Goal: Task Accomplishment & Management: Manage account settings

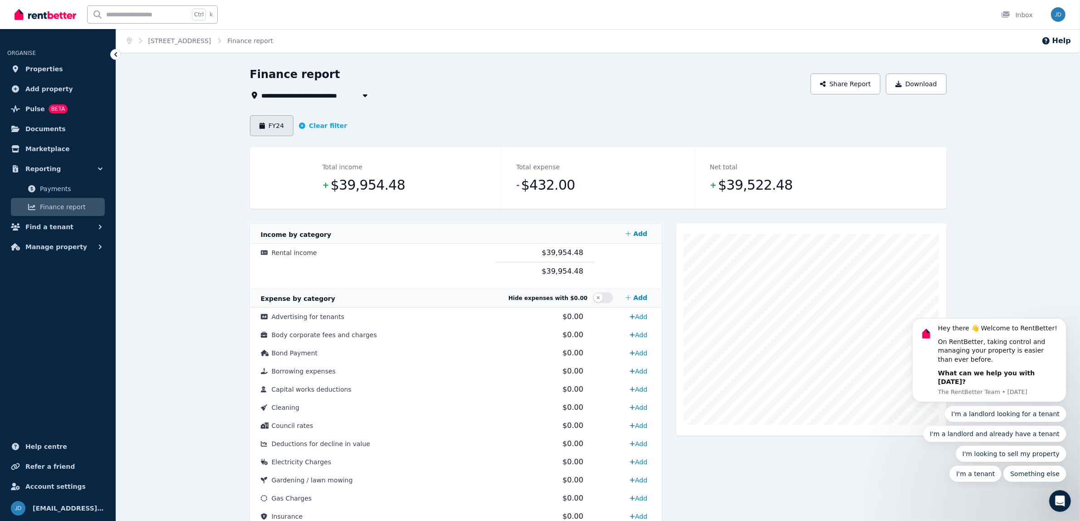
click at [286, 124] on button "FY24" at bounding box center [272, 125] width 44 height 21
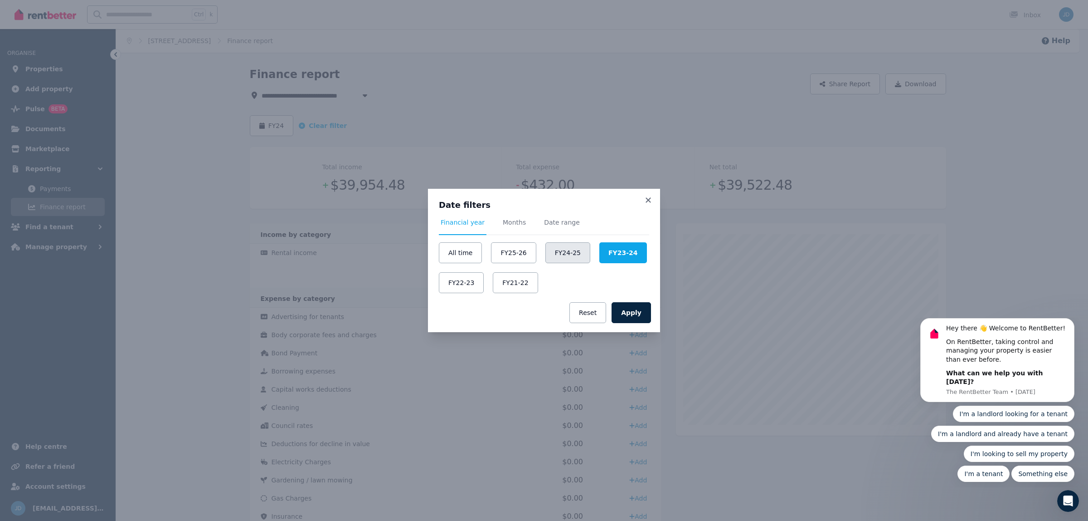
click at [568, 260] on button "FY24-25" at bounding box center [567, 252] width 45 height 21
click at [628, 304] on button "Apply" at bounding box center [631, 312] width 39 height 21
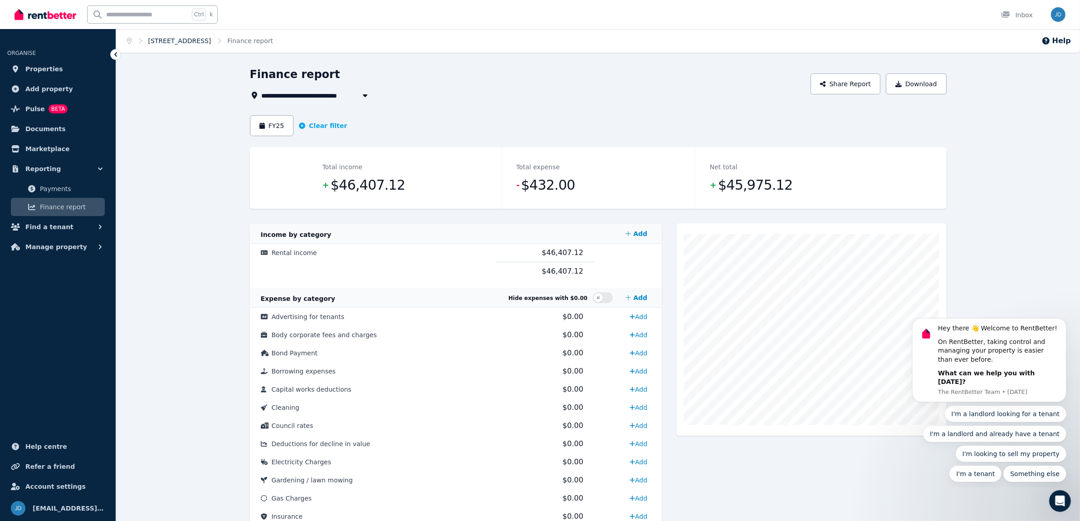
click at [211, 43] on link "[STREET_ADDRESS]" at bounding box center [179, 40] width 63 height 7
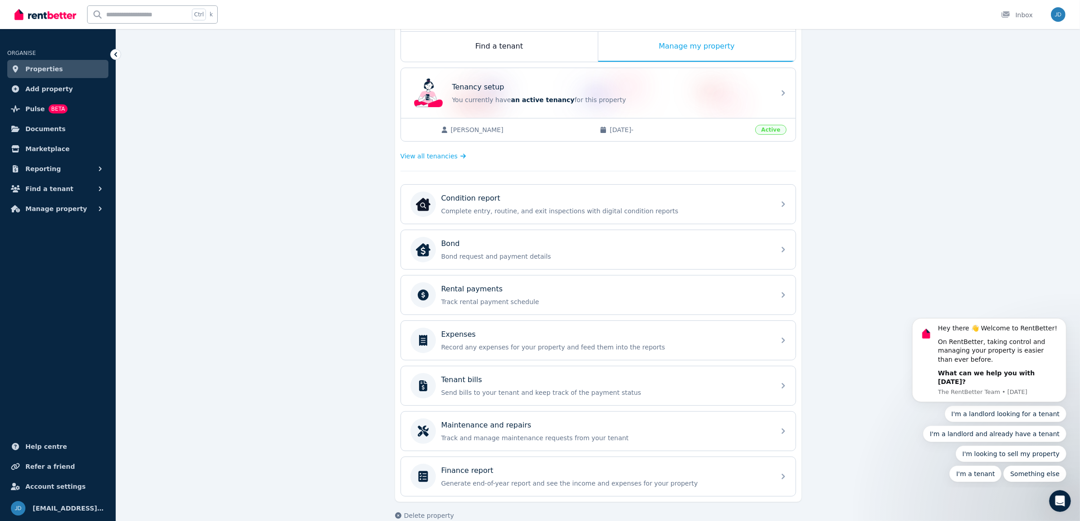
scroll to position [164, 0]
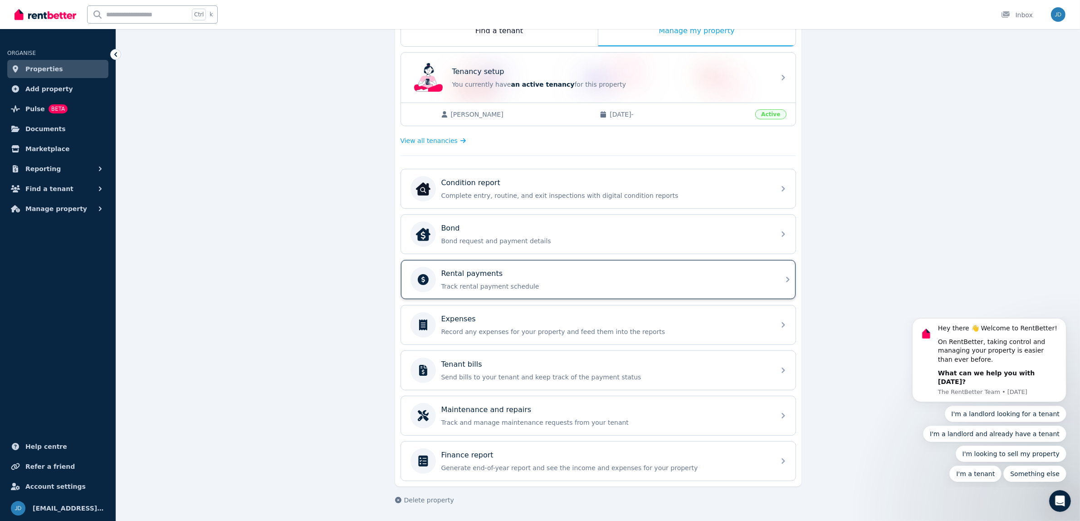
click at [481, 276] on p "Rental payments" at bounding box center [472, 273] width 62 height 11
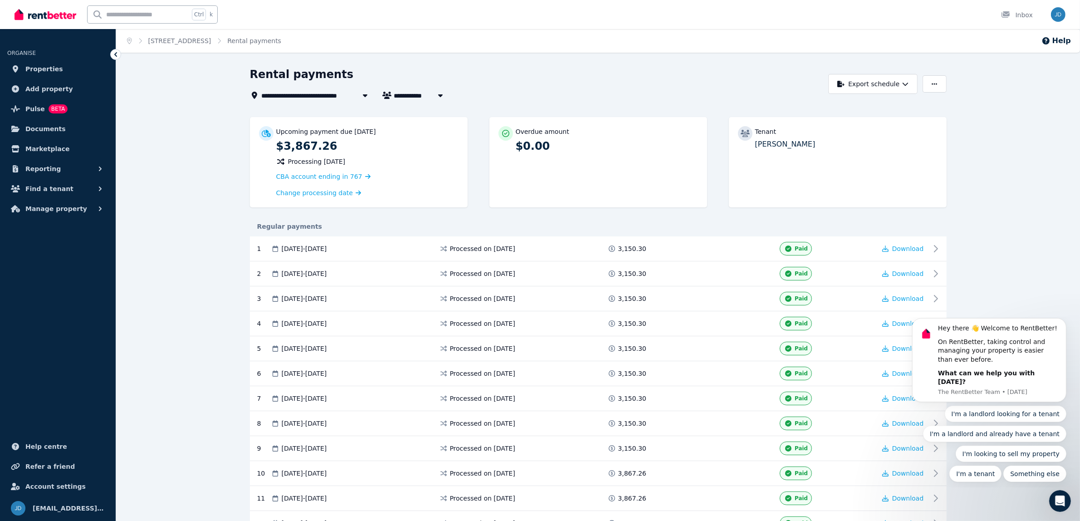
click at [440, 96] on icon "button" at bounding box center [440, 95] width 5 height 3
type input "**********"
click at [649, 76] on div "Rental payments" at bounding box center [537, 75] width 574 height 17
click at [937, 82] on icon "button" at bounding box center [933, 84] width 5 height 6
click at [892, 82] on button "Export schedule" at bounding box center [872, 84] width 89 height 20
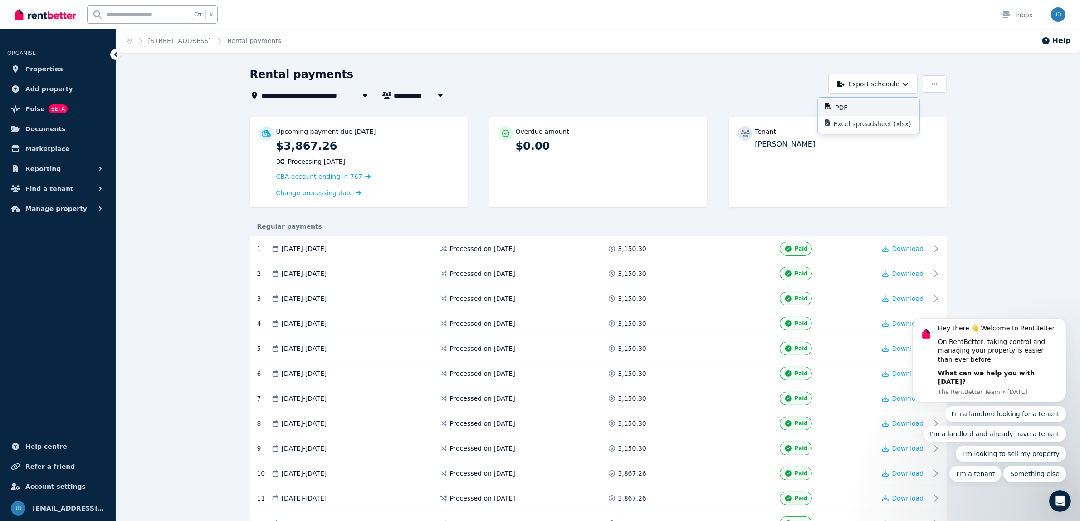
click at [838, 114] on button "PDF" at bounding box center [869, 107] width 102 height 16
